Goal: Book appointment/travel/reservation

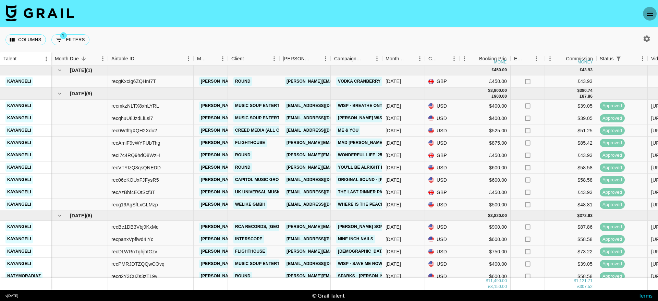
click at [654, 15] on button "open drawer" at bounding box center [650, 14] width 14 height 14
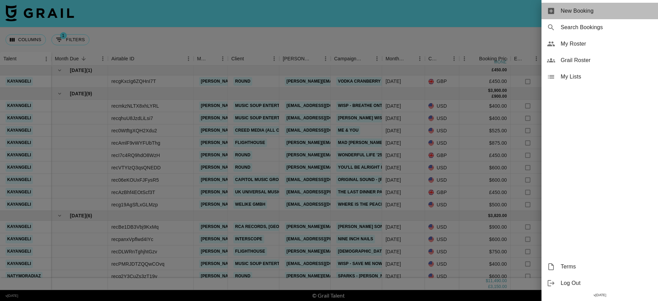
click at [590, 9] on span "New Booking" at bounding box center [606, 11] width 92 height 8
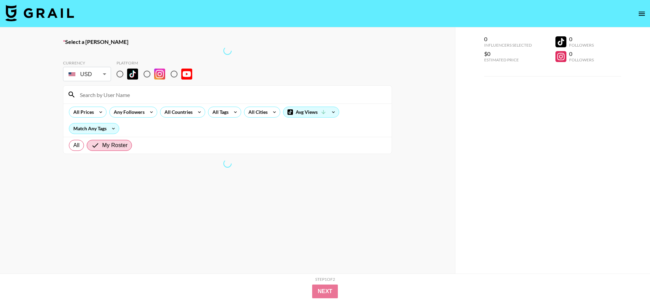
click at [105, 53] on div at bounding box center [227, 51] width 329 height 8
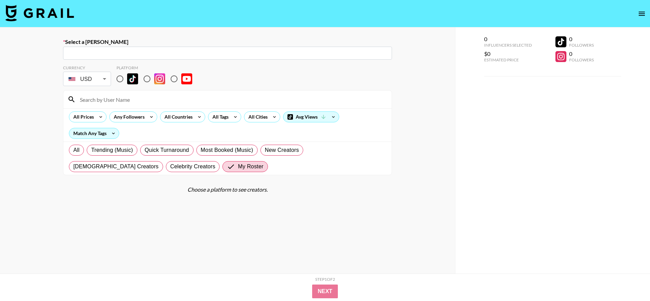
click at [158, 55] on input "text" at bounding box center [227, 53] width 321 height 8
click at [119, 51] on input "text" at bounding box center [227, 53] width 321 height 8
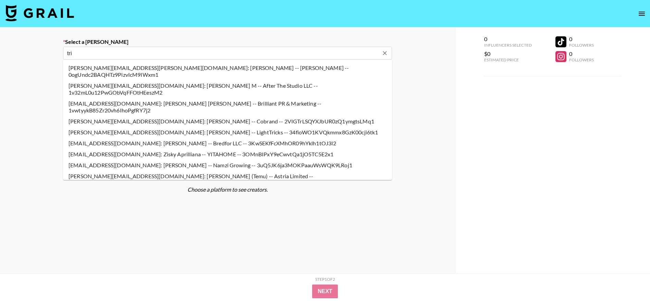
type input "[PERSON_NAME][EMAIL_ADDRESS][DOMAIN_NAME]: [PERSON_NAME] -- Round -- W5ZJNEcrh4…"
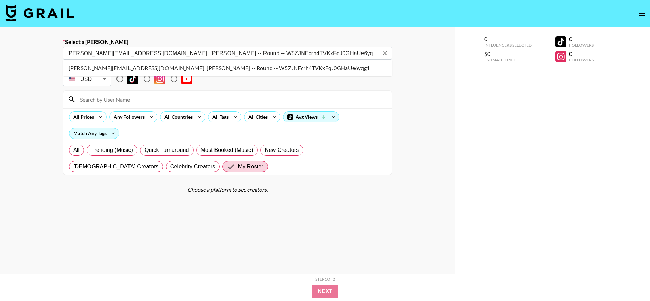
click at [91, 65] on li "[PERSON_NAME][EMAIL_ADDRESS][DOMAIN_NAME]: [PERSON_NAME] -- Round -- W5ZJNEcrh4…" at bounding box center [227, 67] width 329 height 11
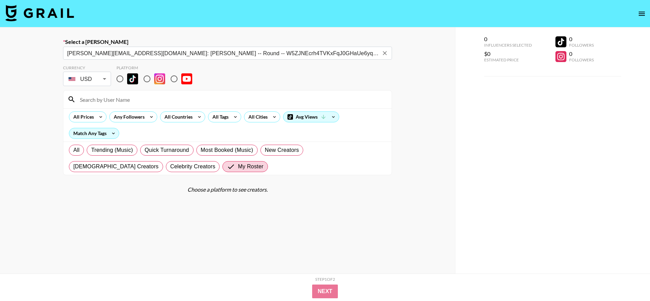
click at [121, 78] on input "radio" at bounding box center [120, 79] width 14 height 14
radio input "true"
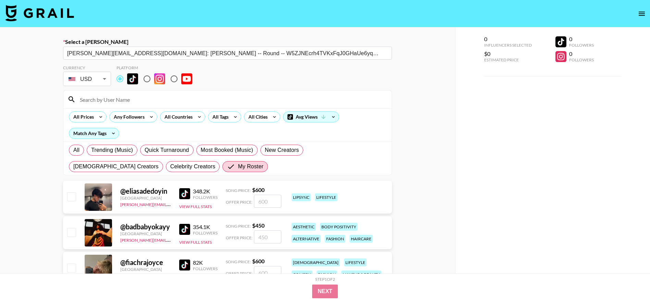
click at [108, 99] on input at bounding box center [232, 99] width 312 height 11
type input "kayang"
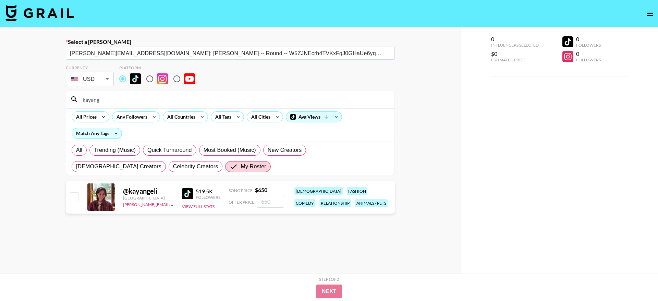
click at [92, 80] on body "Select a Booker Trish@thisisround.com: Trish Palma -- Round -- W5ZJNEcrh4TVKxFq…" at bounding box center [329, 174] width 658 height 349
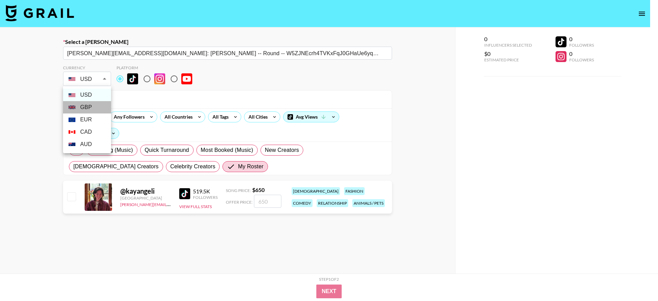
click at [99, 108] on li "GBP" at bounding box center [87, 107] width 48 height 12
type input "GBP"
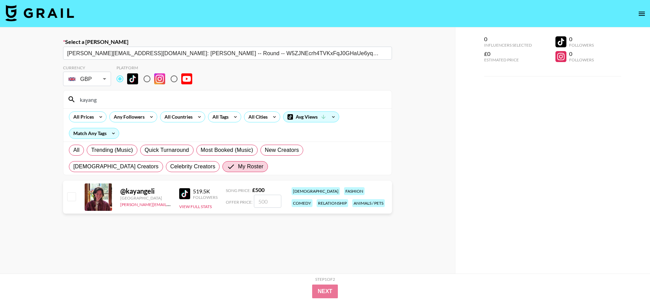
click at [271, 205] on input "number" at bounding box center [267, 201] width 27 height 13
click at [69, 197] on input "checkbox" at bounding box center [71, 196] width 8 height 8
checkbox input "true"
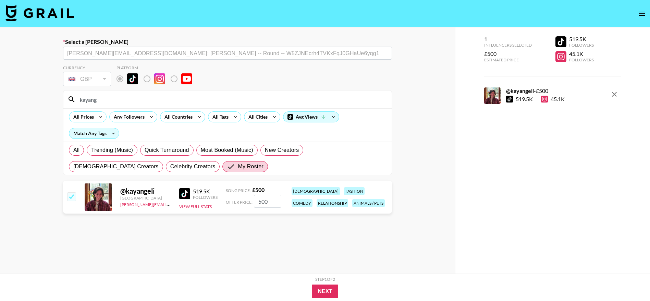
drag, startPoint x: 272, startPoint y: 200, endPoint x: 244, endPoint y: 200, distance: 27.4
click at [244, 200] on div "Offer Price: 500" at bounding box center [253, 201] width 55 height 13
type input "450"
click at [329, 290] on button "Next" at bounding box center [325, 291] width 26 height 14
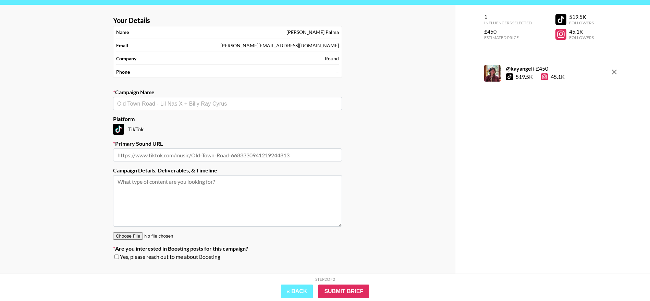
scroll to position [29, 0]
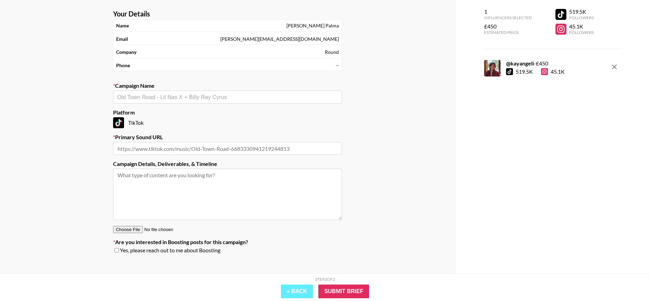
click at [258, 91] on div "​" at bounding box center [227, 96] width 229 height 13
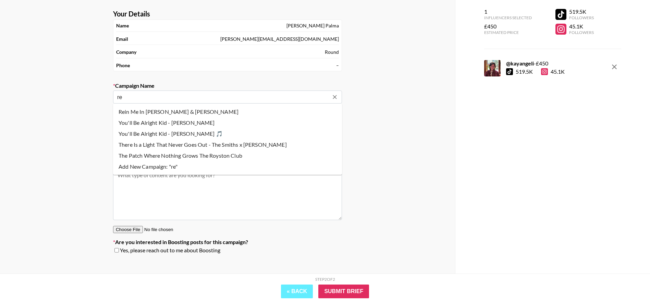
type input "r"
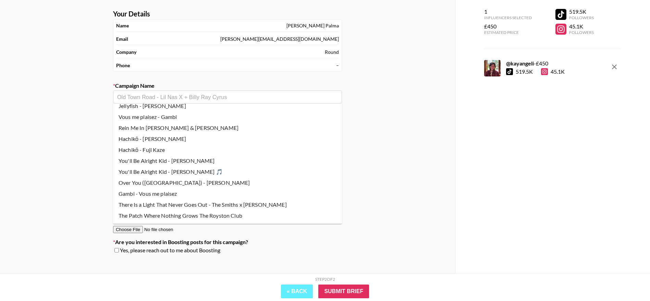
scroll to position [0, 0]
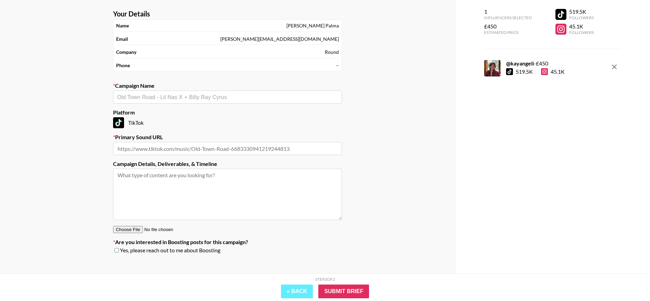
click at [174, 194] on textarea at bounding box center [227, 194] width 229 height 51
paste textarea "Album Release - Renee Rapp 🎵 Sound: https://www.tiktok.com/music/Shy-7530833105…"
drag, startPoint x: 279, startPoint y: 202, endPoint x: 86, endPoint y: 198, distance: 192.9
click at [86, 198] on div "Your Details Name Trish Palma Email Trish@thisisround.com Company Round Phone –…" at bounding box center [227, 140] width 455 height 282
type textarea "Album Release - Renee Rapp 🎵 Sound: https://www.tiktok.com/music/Shy-7530833105…"
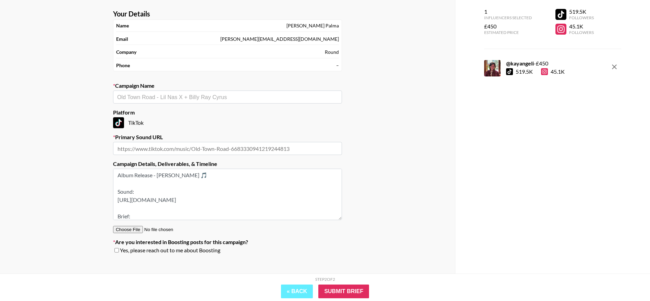
click at [147, 148] on input "text" at bounding box center [227, 148] width 229 height 13
paste input "https://www.tiktok.com/music/Shy-7530833105118185473"
type input "https://www.tiktok.com/music/Shy-7530833105118185473"
drag, startPoint x: 188, startPoint y: 176, endPoint x: 110, endPoint y: 175, distance: 78.1
click at [110, 175] on section "Your Details Name Trish Palma Email Trish@thisisround.com Company Round Phone –…" at bounding box center [228, 134] width 240 height 260
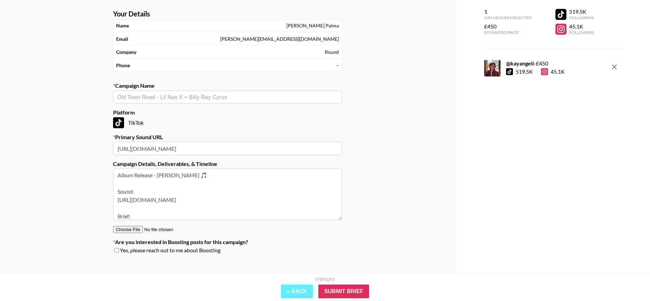
click at [142, 100] on input "text" at bounding box center [227, 97] width 221 height 8
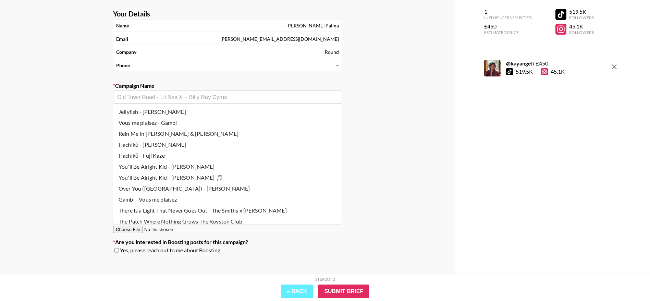
paste input "Album Release - Renee Rapp"
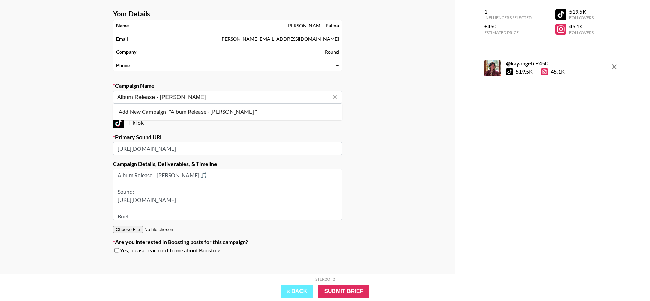
click at [163, 111] on li "Add New Campaign: "Album Release - Renee Rapp "" at bounding box center [227, 111] width 229 height 11
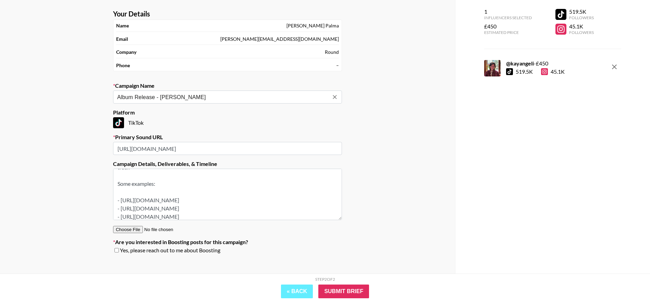
scroll to position [75, 0]
type input "Album Release - Renee Rapp"
click at [341, 288] on input "Submit Brief" at bounding box center [343, 291] width 51 height 14
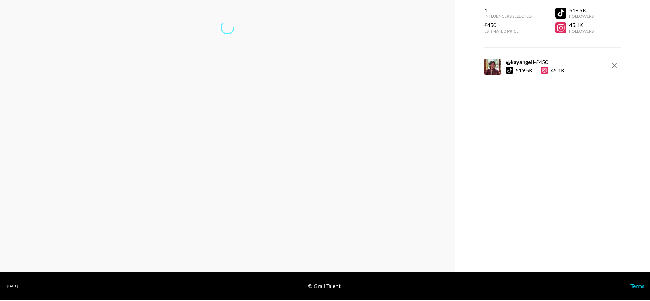
scroll to position [27, 0]
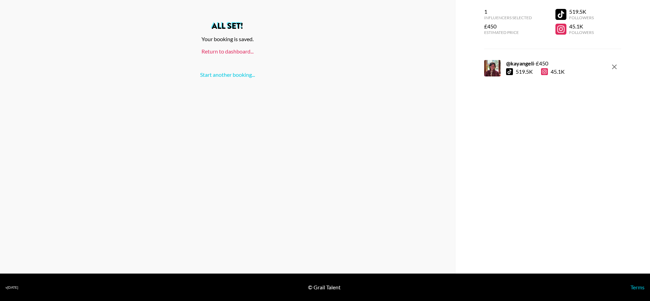
click at [231, 48] on link "Return to dashboard..." at bounding box center [227, 51] width 52 height 7
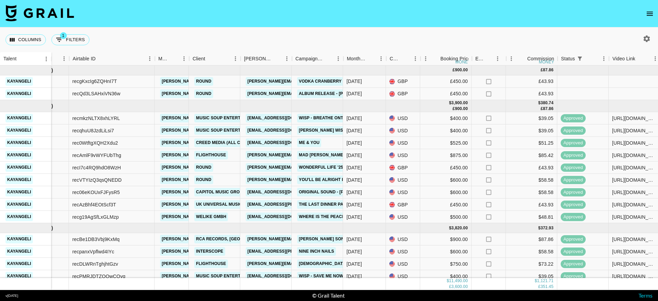
scroll to position [0, 40]
click at [571, 95] on div at bounding box center [581, 94] width 51 height 12
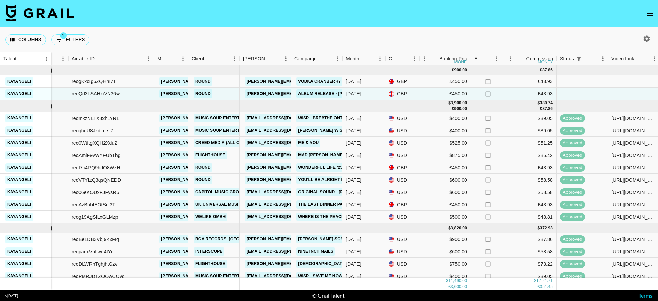
click at [571, 95] on div at bounding box center [581, 94] width 51 height 12
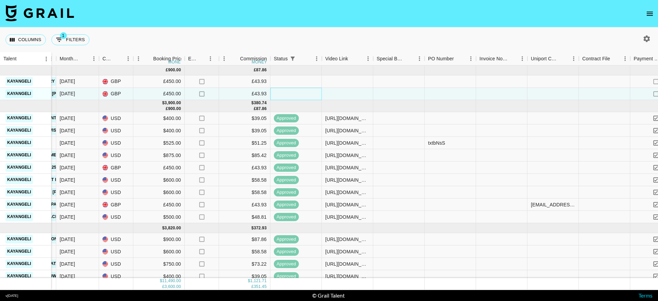
scroll to position [0, 282]
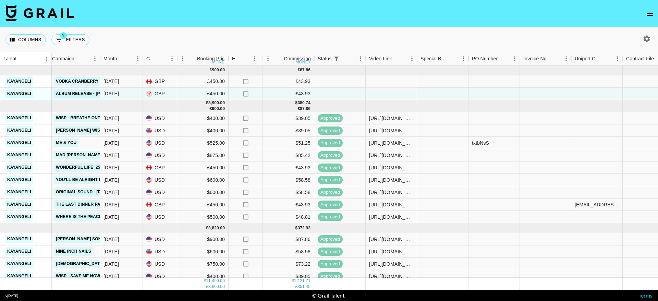
click at [381, 95] on div at bounding box center [390, 94] width 51 height 12
type input "https://www.tiktok.com/@kayangeli/video/7535877280308972822?lang=en"
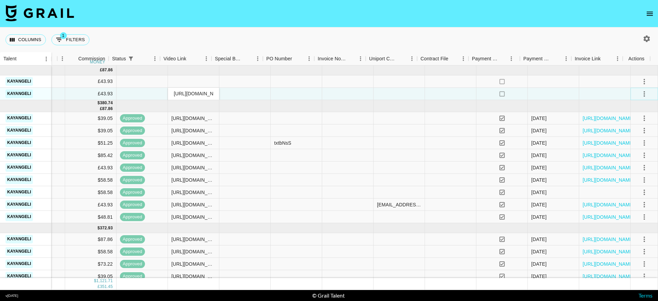
click at [643, 94] on icon "select merge strategy" at bounding box center [643, 93] width 1 height 5
click at [619, 109] on li "Confirm" at bounding box center [635, 108] width 45 height 12
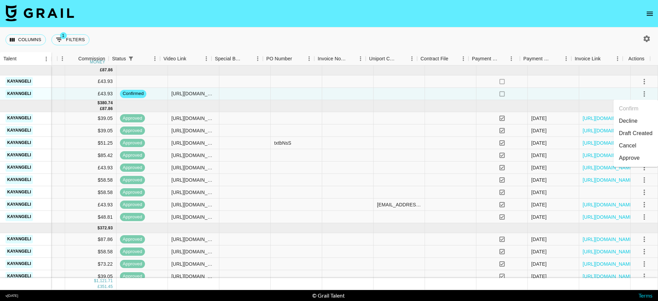
click at [623, 161] on div "Approve" at bounding box center [629, 158] width 21 height 8
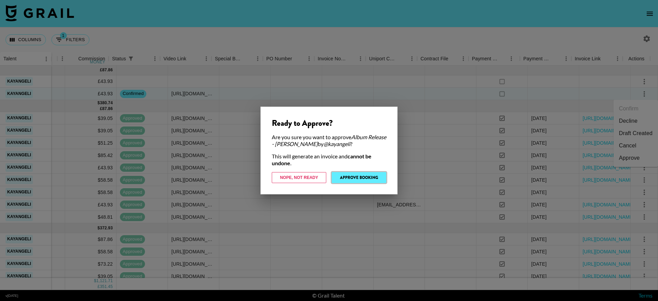
click at [370, 180] on button "Approve Booking" at bounding box center [359, 177] width 54 height 11
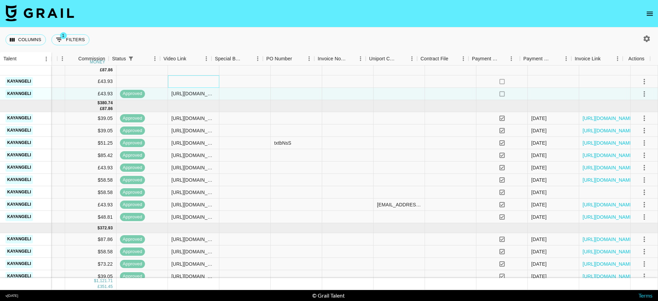
click at [175, 79] on div at bounding box center [193, 81] width 51 height 12
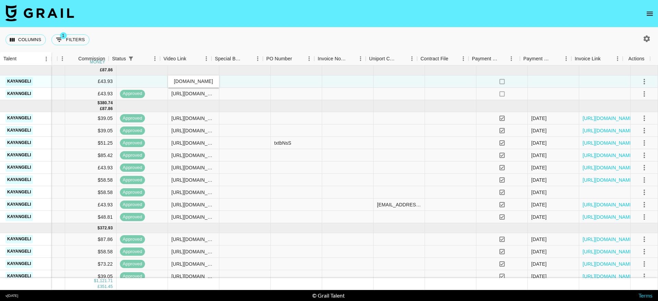
scroll to position [0, 0]
type input "https://www.tiktok.com/@kayangeli/video/7534724523166387478?lang=en"
click at [236, 77] on div at bounding box center [244, 81] width 51 height 12
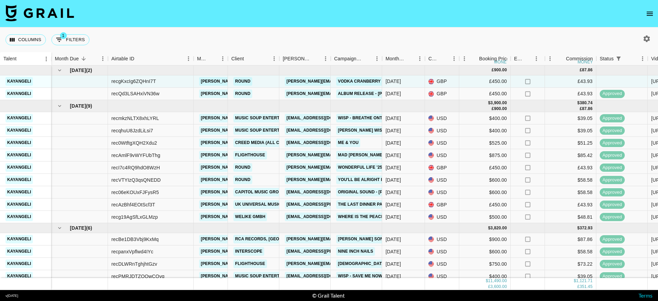
scroll to position [0, 487]
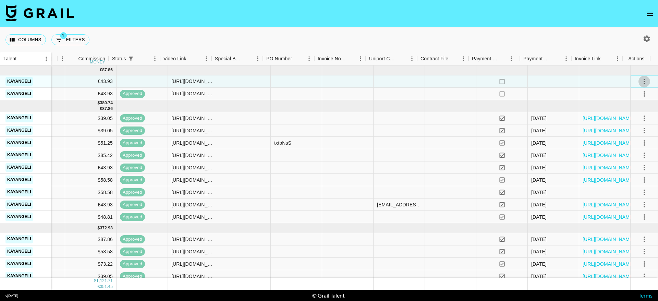
click at [640, 81] on icon "select merge strategy" at bounding box center [644, 81] width 8 height 8
click at [631, 146] on div "Approve" at bounding box center [629, 145] width 21 height 8
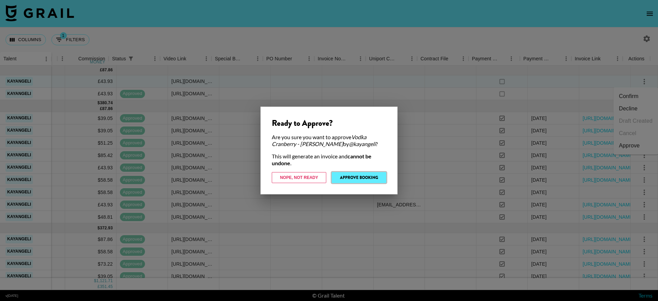
click at [365, 175] on button "Approve Booking" at bounding box center [359, 177] width 54 height 11
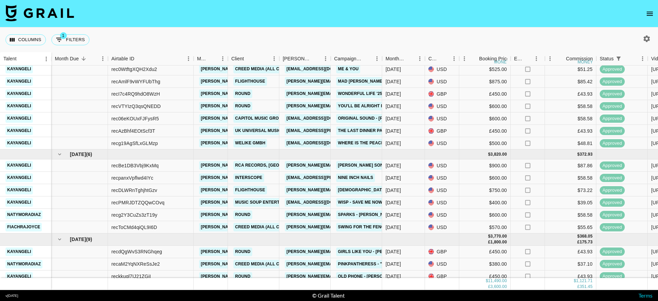
scroll to position [74, 0]
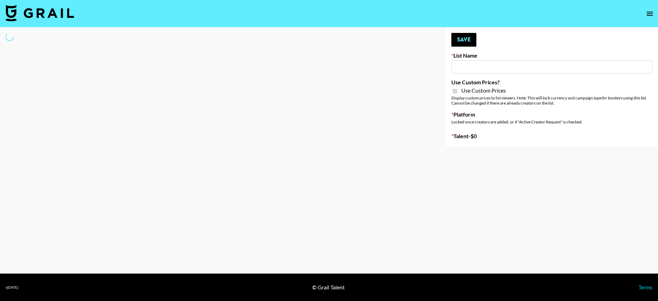
type input "Some By Mi ([DATE])"
checkbox input "true"
select select "Brand"
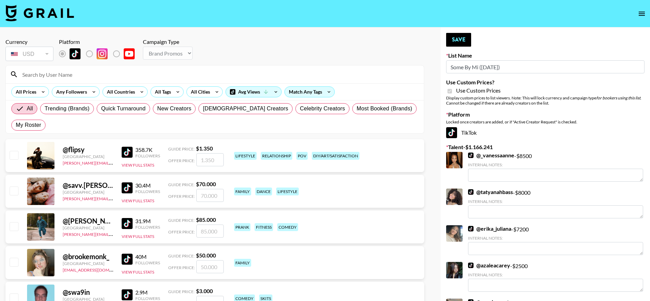
click at [59, 75] on input at bounding box center [218, 74] width 401 height 11
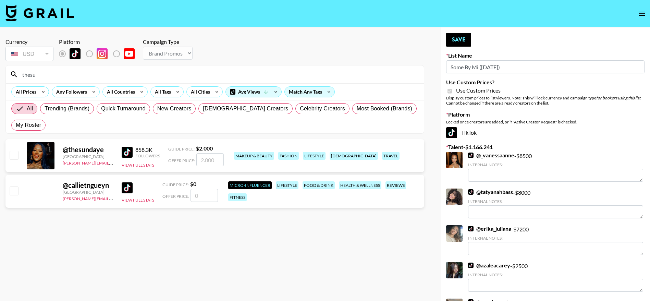
type input "thesu"
click at [16, 153] on input "checkbox" at bounding box center [14, 155] width 8 height 8
checkbox input "true"
type input "2000"
drag, startPoint x: 179, startPoint y: 73, endPoint x: 0, endPoint y: 65, distance: 179.3
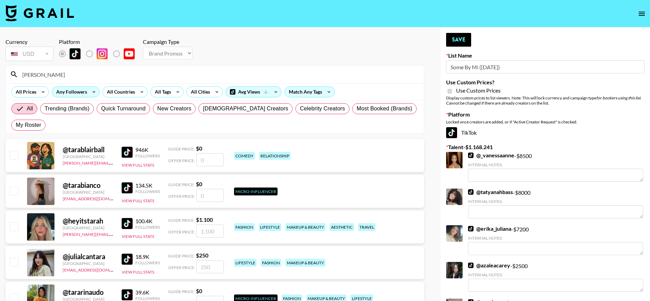
type input "tarahroyba"
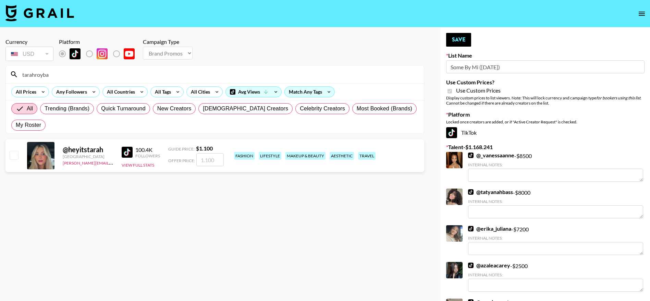
click at [14, 154] on input "checkbox" at bounding box center [14, 155] width 8 height 8
checkbox input "true"
type input "1100"
click at [458, 37] on button "Save" at bounding box center [458, 40] width 25 height 14
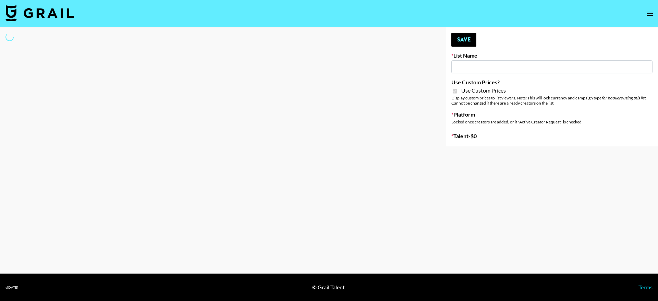
type input "Lip Liner Stain (8th Aug)"
checkbox input "true"
select select "Brand"
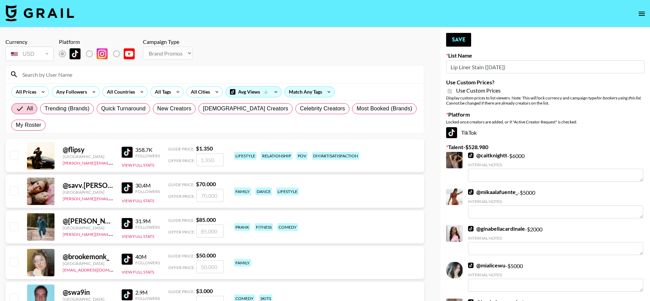
click at [60, 68] on div at bounding box center [215, 74] width 418 height 18
click at [64, 70] on input at bounding box center [218, 74] width 401 height 11
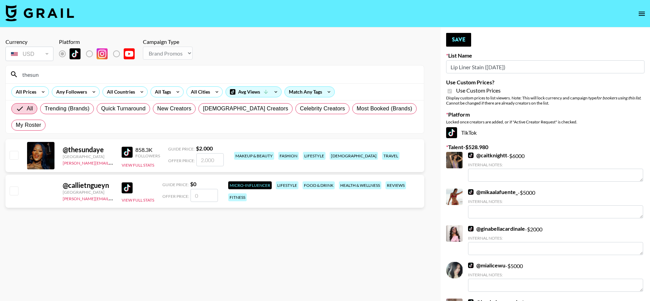
type input "thesun"
click at [14, 156] on input "checkbox" at bounding box center [14, 155] width 8 height 8
checkbox input "true"
type input "2000"
click at [460, 39] on button "Save" at bounding box center [458, 40] width 25 height 14
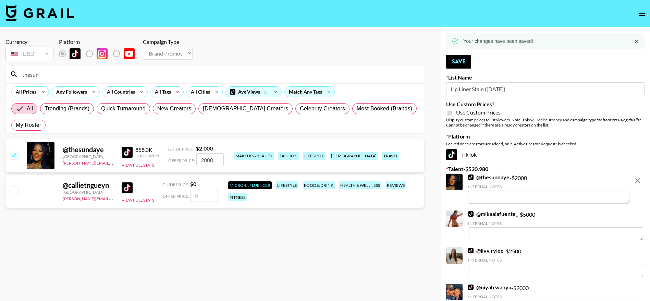
drag, startPoint x: 52, startPoint y: 78, endPoint x: 0, endPoint y: 74, distance: 52.2
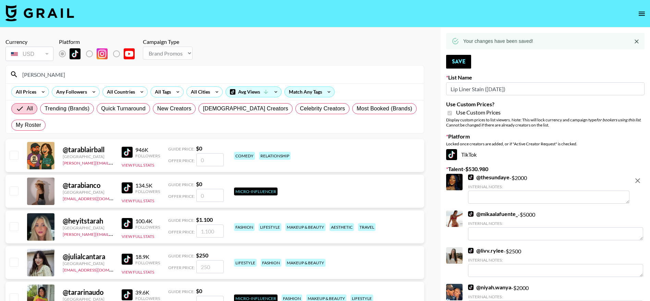
type input "tarahroyba"
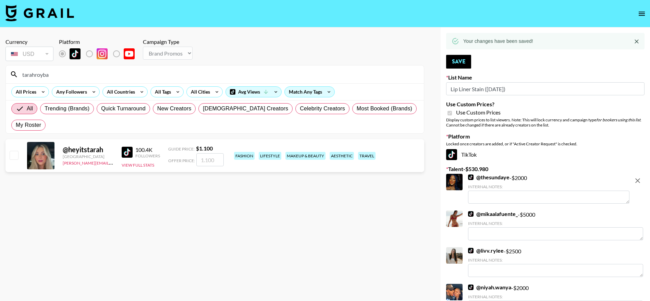
click at [19, 156] on div "@ heyitstarah United States kimanh@grail-talent.com 100.4K Followers View Full …" at bounding box center [214, 155] width 419 height 33
click at [14, 155] on input "checkbox" at bounding box center [14, 155] width 8 height 8
checkbox input "true"
type input "1100"
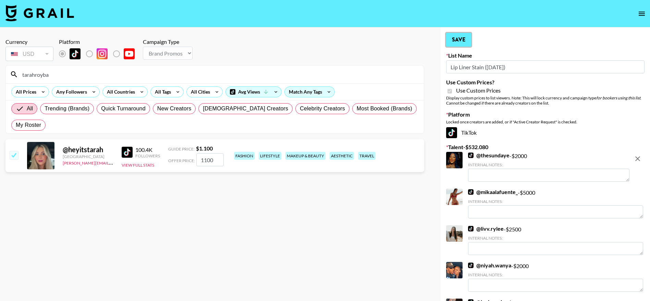
click at [461, 34] on button "Save" at bounding box center [458, 40] width 25 height 14
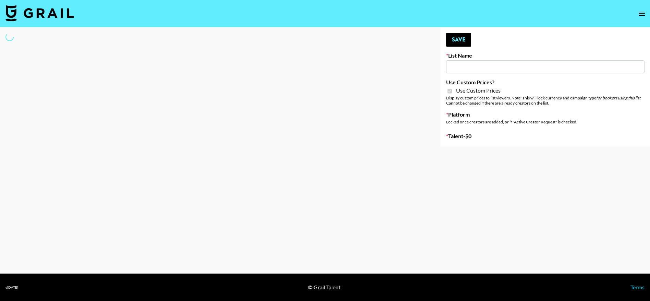
type input "Solitaire Harverst ([DATE])"
checkbox input "true"
select select "Brand"
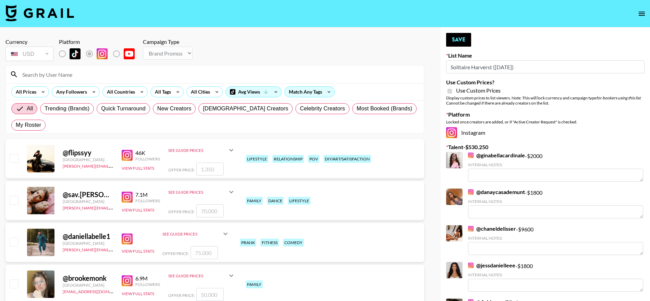
click at [141, 73] on input at bounding box center [218, 74] width 401 height 11
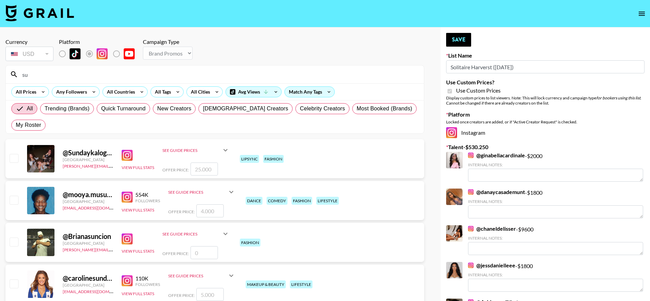
type input "s"
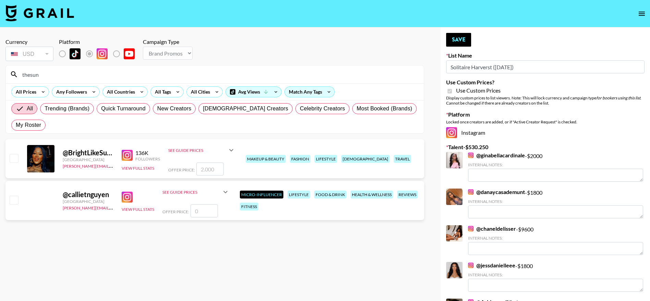
type input "thesun"
click at [16, 155] on input "checkbox" at bounding box center [14, 158] width 8 height 8
checkbox input "true"
type input "2000"
click at [459, 39] on button "Save" at bounding box center [458, 40] width 25 height 14
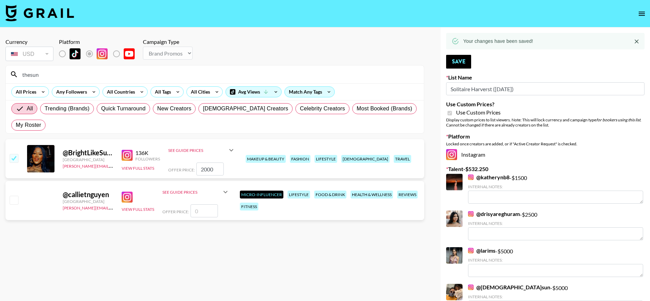
drag, startPoint x: 48, startPoint y: 76, endPoint x: 3, endPoint y: 77, distance: 45.2
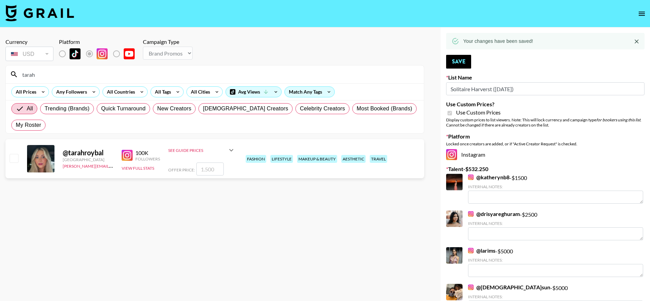
type input "tarah"
click at [14, 161] on input "checkbox" at bounding box center [14, 158] width 8 height 8
checkbox input "true"
type input "1500"
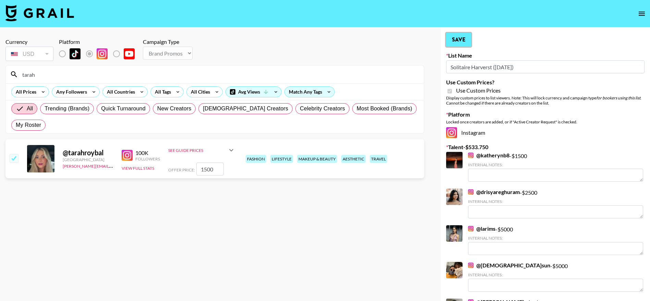
click at [454, 38] on button "Save" at bounding box center [458, 40] width 25 height 14
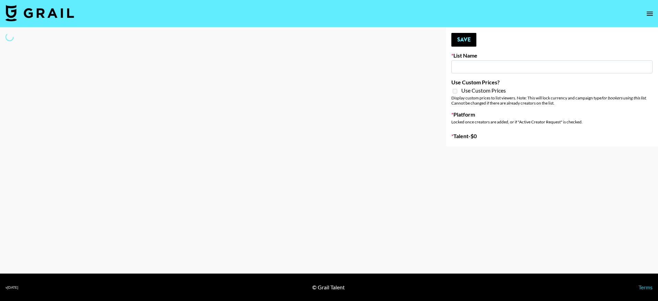
type input "Debut single for artist [PERSON_NAME]"
select select "Song"
